Goal: Task Accomplishment & Management: Understand process/instructions

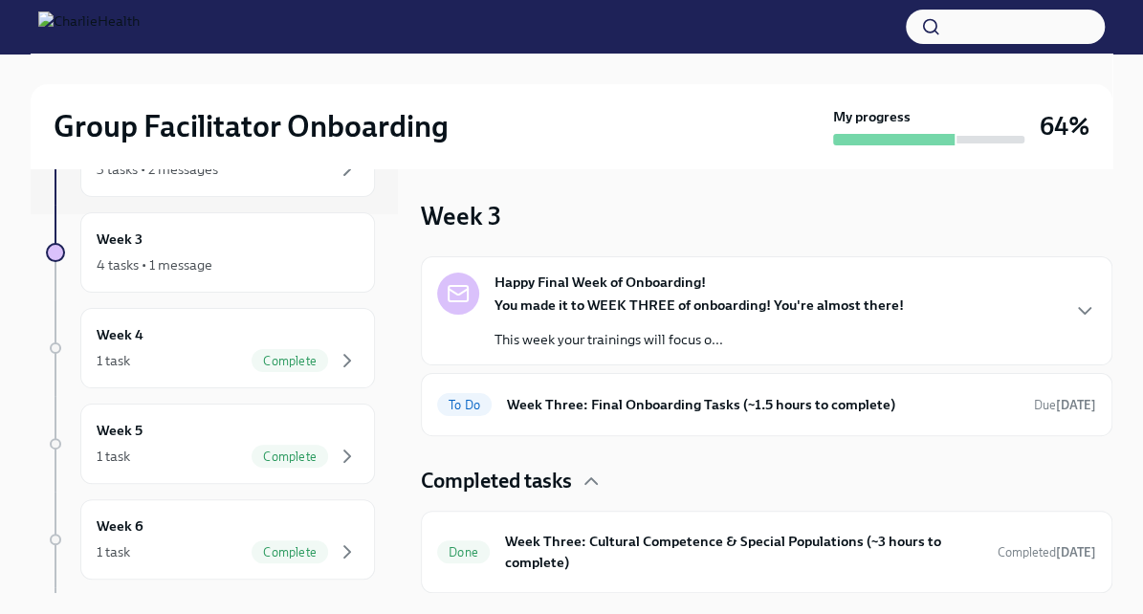
scroll to position [172, 0]
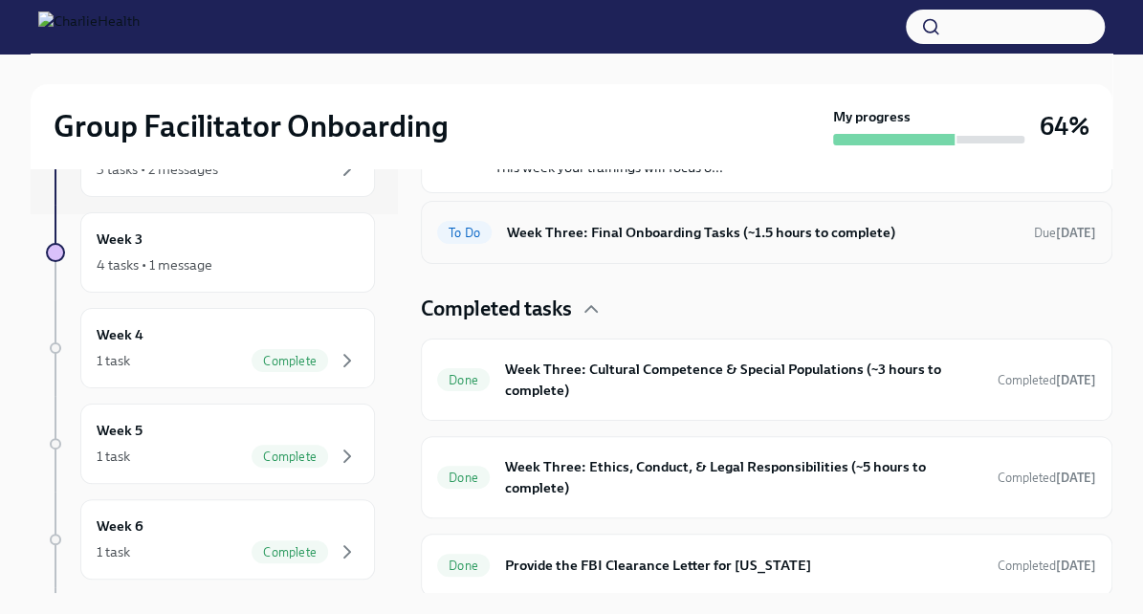
click at [690, 236] on h6 "Week Three: Final Onboarding Tasks (~1.5 hours to complete)" at bounding box center [763, 232] width 512 height 21
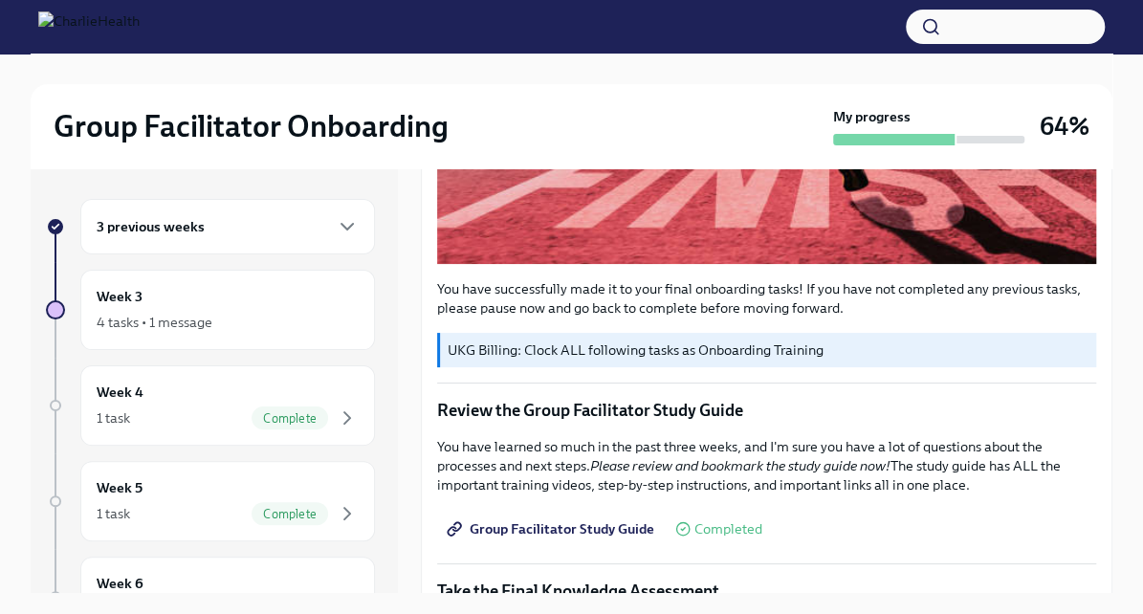
scroll to position [1543, 0]
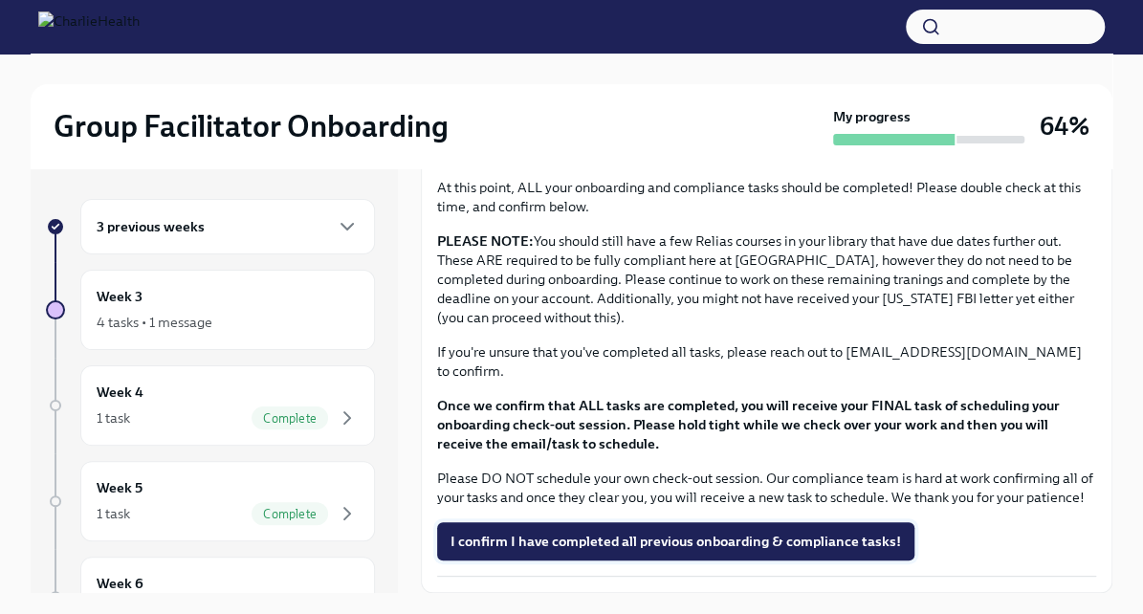
click at [648, 533] on span "I confirm I have completed all previous onboarding & compliance tasks!" at bounding box center [675, 541] width 450 height 19
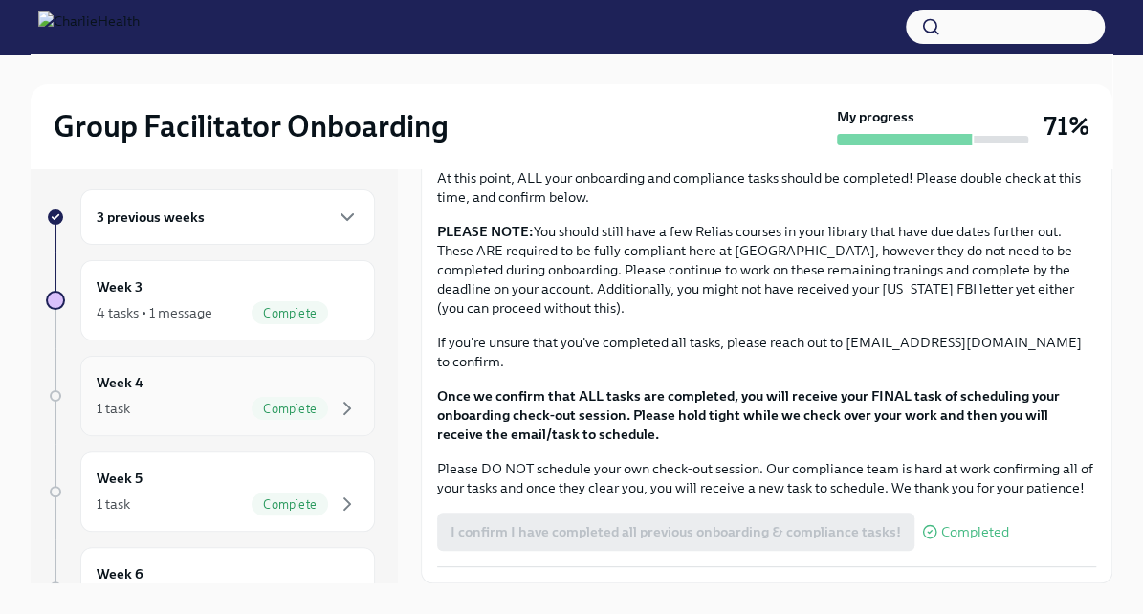
scroll to position [0, 0]
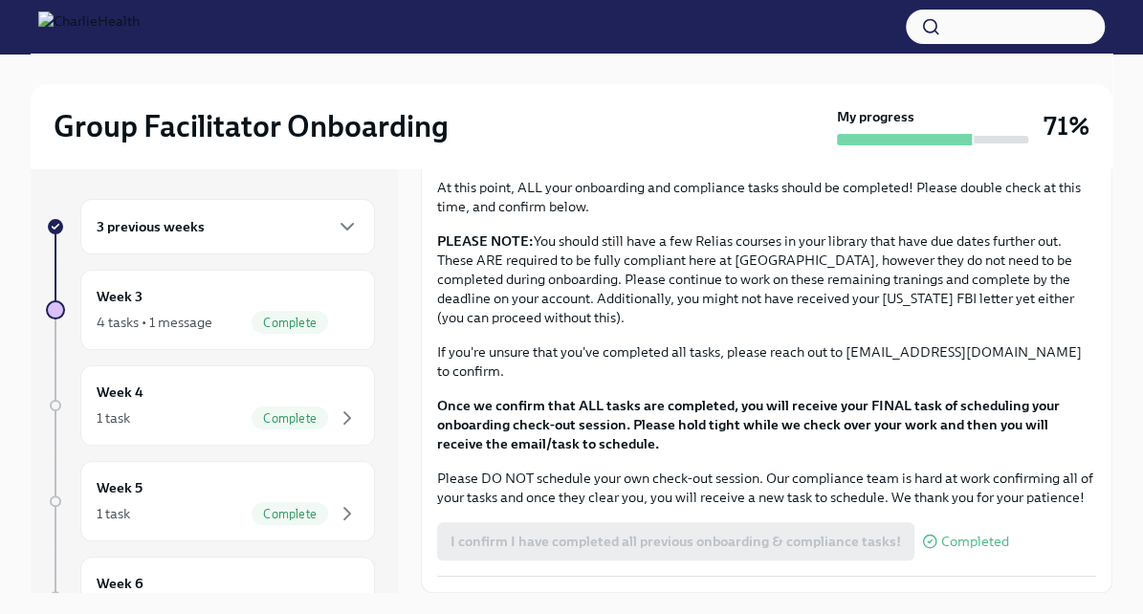
click at [259, 244] on div "3 previous weeks" at bounding box center [227, 226] width 295 height 55
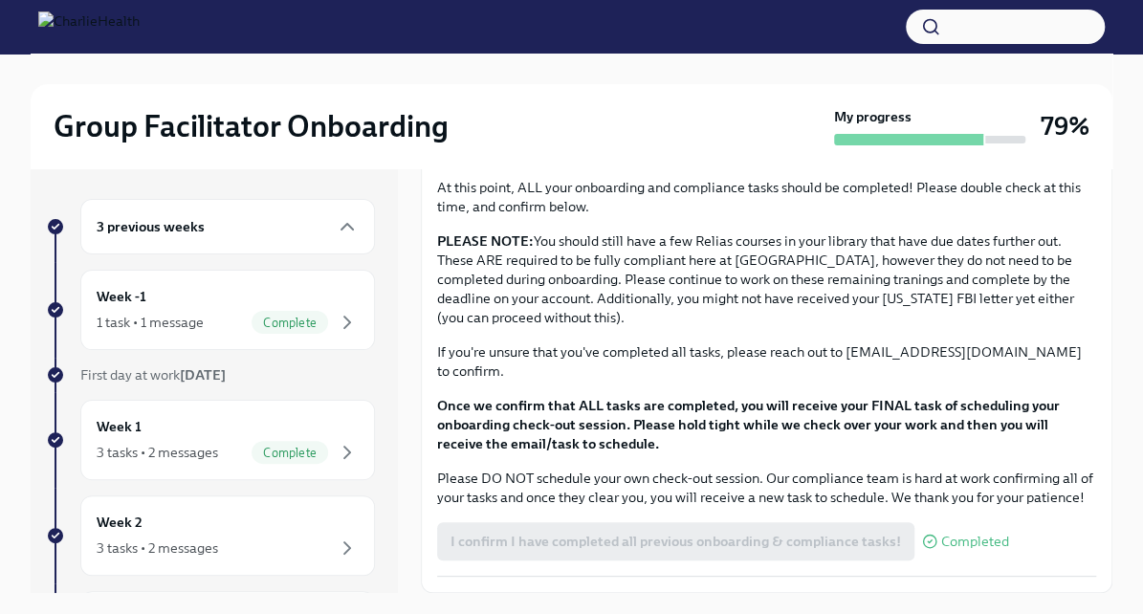
click at [284, 235] on div "3 previous weeks" at bounding box center [228, 226] width 262 height 23
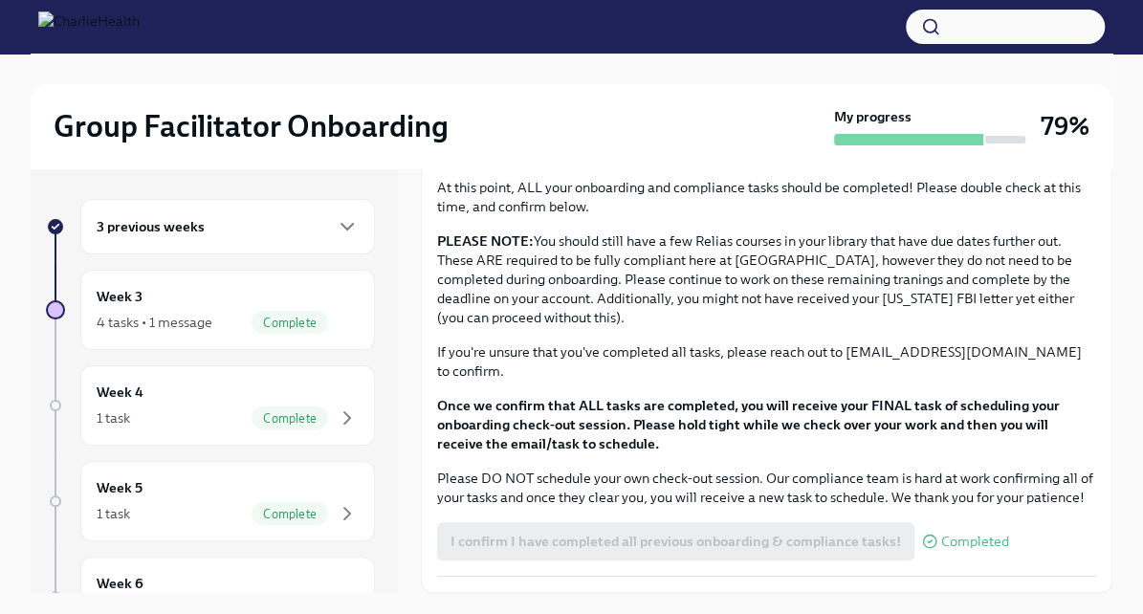
click at [223, 242] on div "3 previous weeks" at bounding box center [227, 226] width 295 height 55
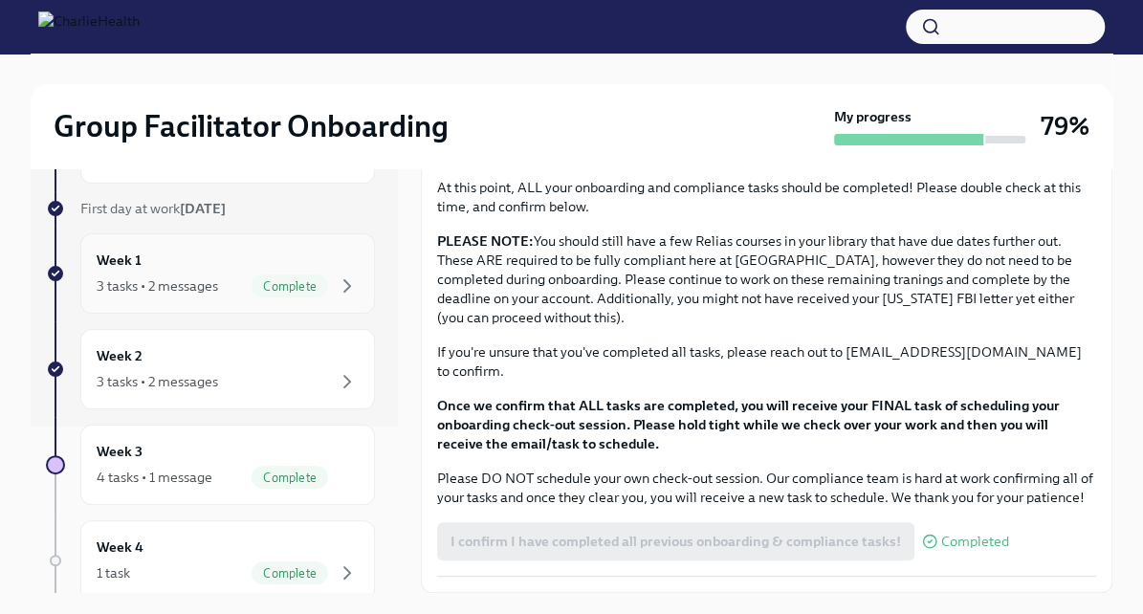
scroll to position [168, 0]
click at [232, 360] on div "Week 2 3 tasks • 2 messages" at bounding box center [228, 367] width 262 height 48
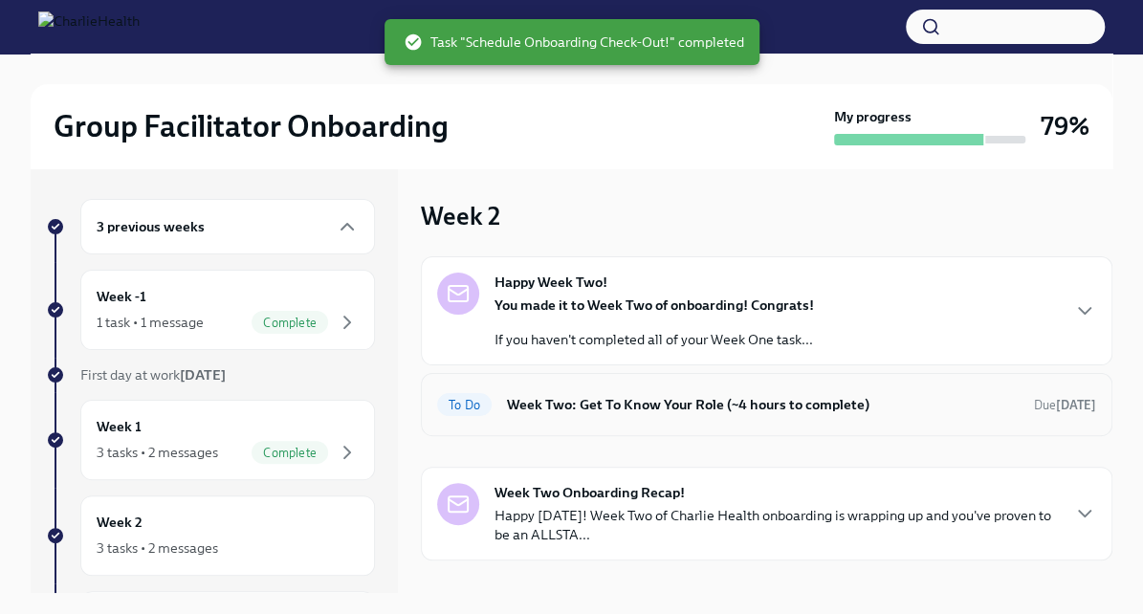
click at [676, 409] on h6 "Week Two: Get To Know Your Role (~4 hours to complete)" at bounding box center [763, 404] width 512 height 21
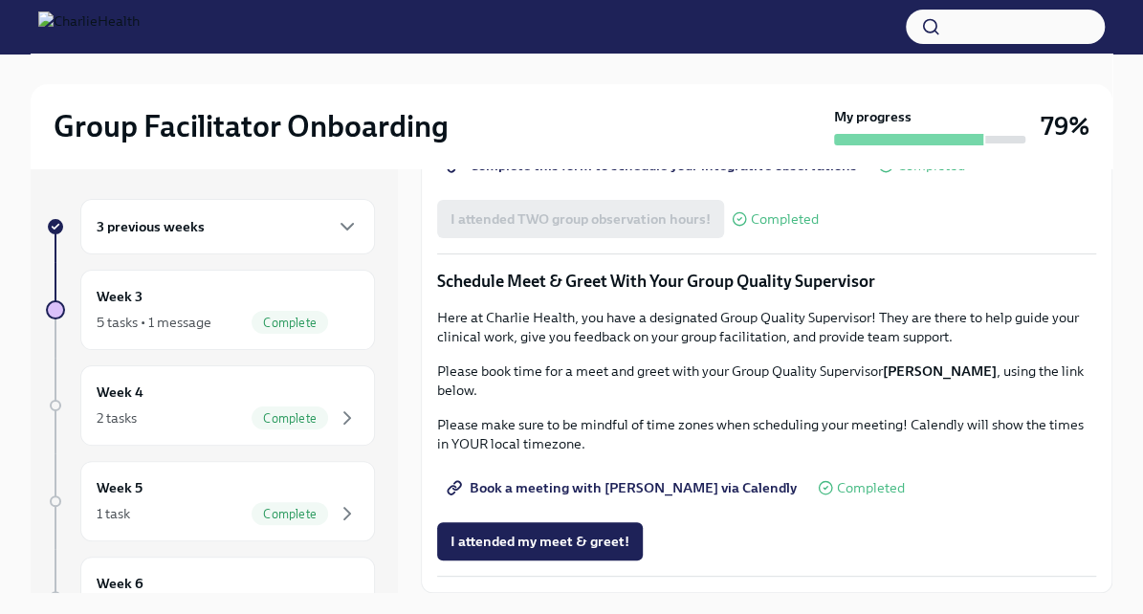
scroll to position [1751, 0]
click at [211, 296] on div "Week 3 5 tasks • 1 message Complete" at bounding box center [228, 310] width 262 height 48
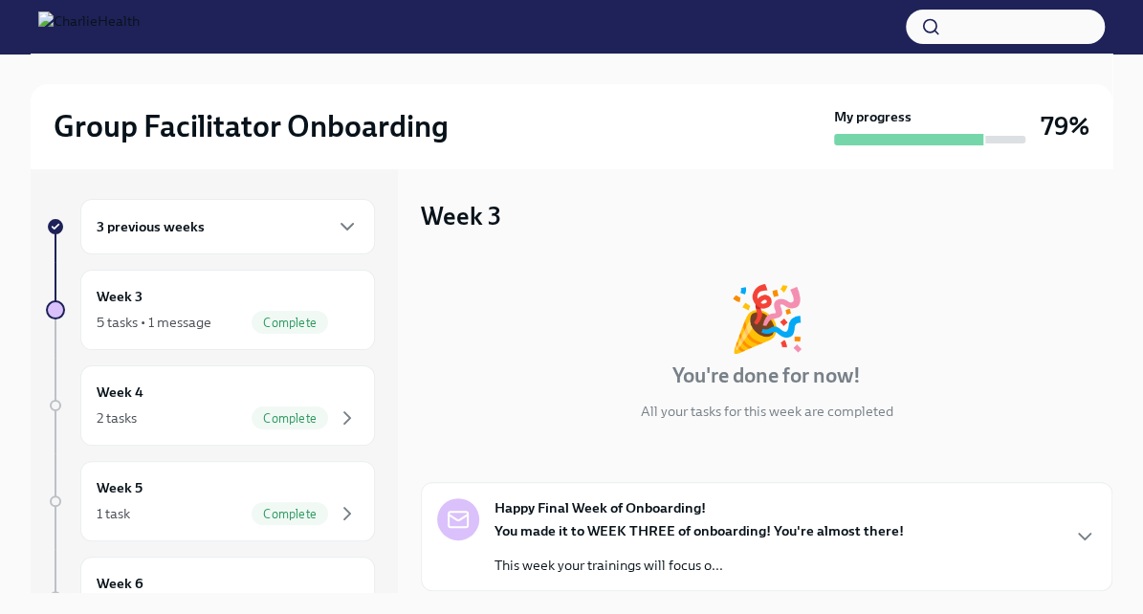
click at [250, 235] on div "3 previous weeks" at bounding box center [228, 226] width 262 height 23
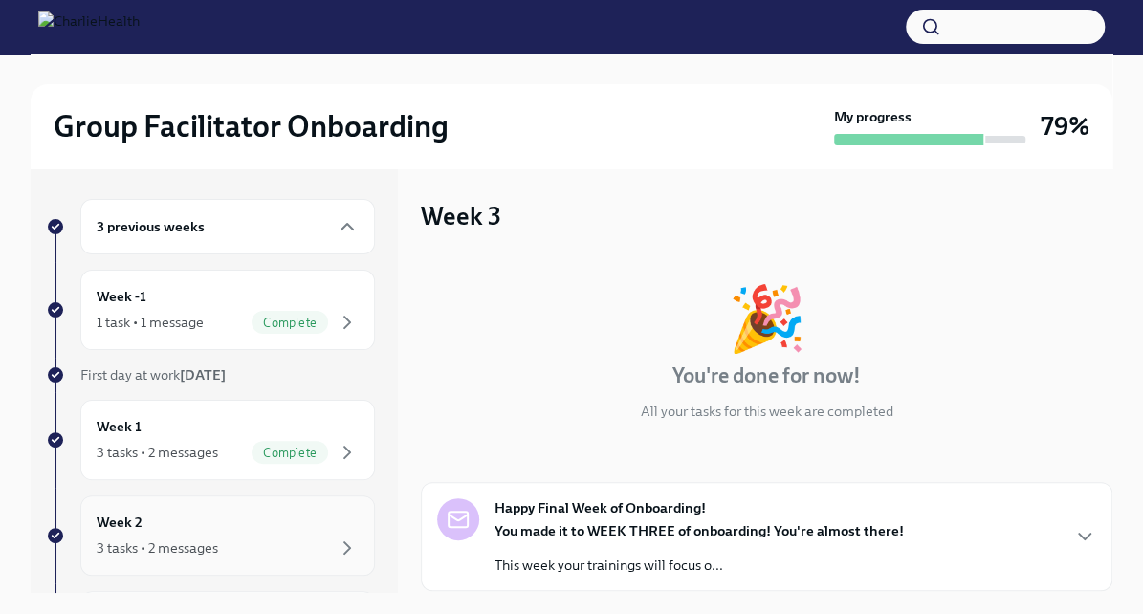
click at [187, 534] on div "Week 2 3 tasks • 2 messages" at bounding box center [228, 536] width 262 height 48
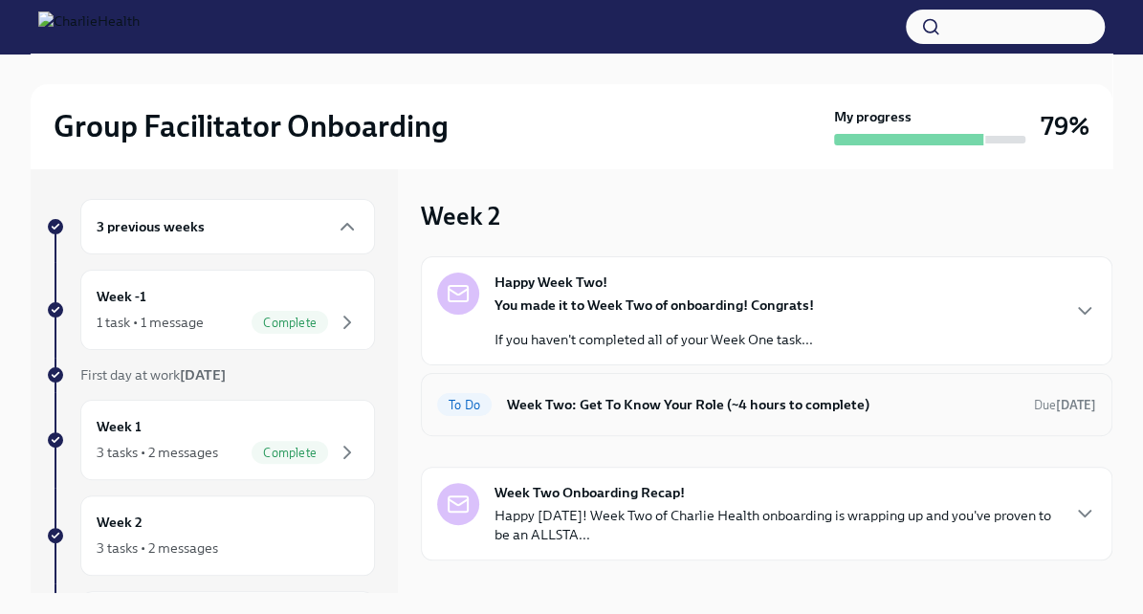
click at [683, 408] on h6 "Week Two: Get To Know Your Role (~4 hours to complete)" at bounding box center [763, 404] width 512 height 21
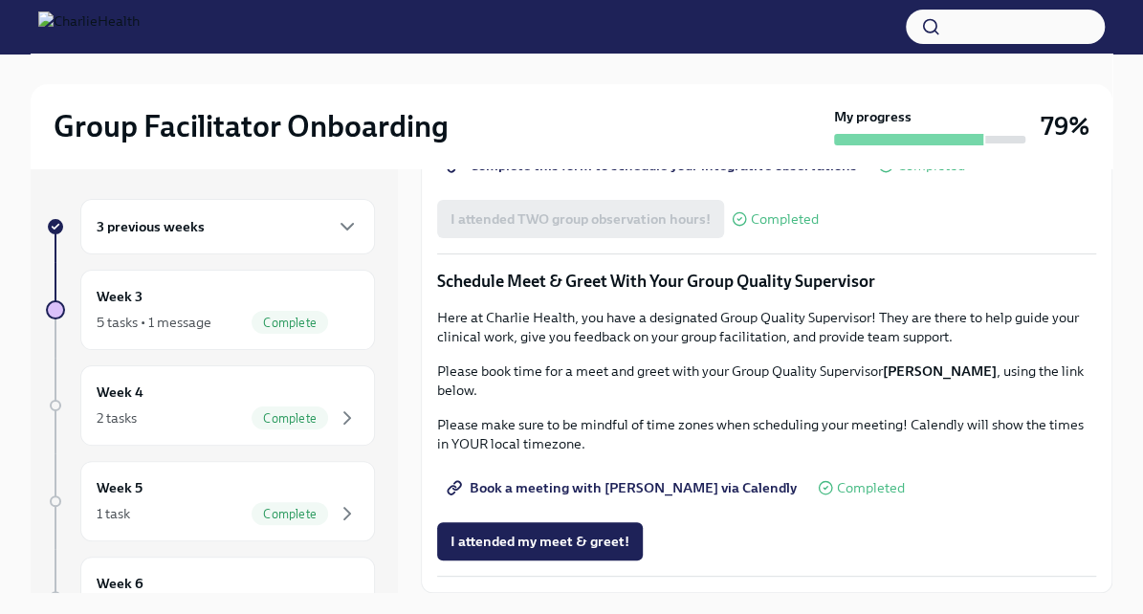
scroll to position [1456, 0]
click at [626, 121] on span "Group Observation Instructions" at bounding box center [560, 111] width 220 height 19
